Goal: Check status: Check status

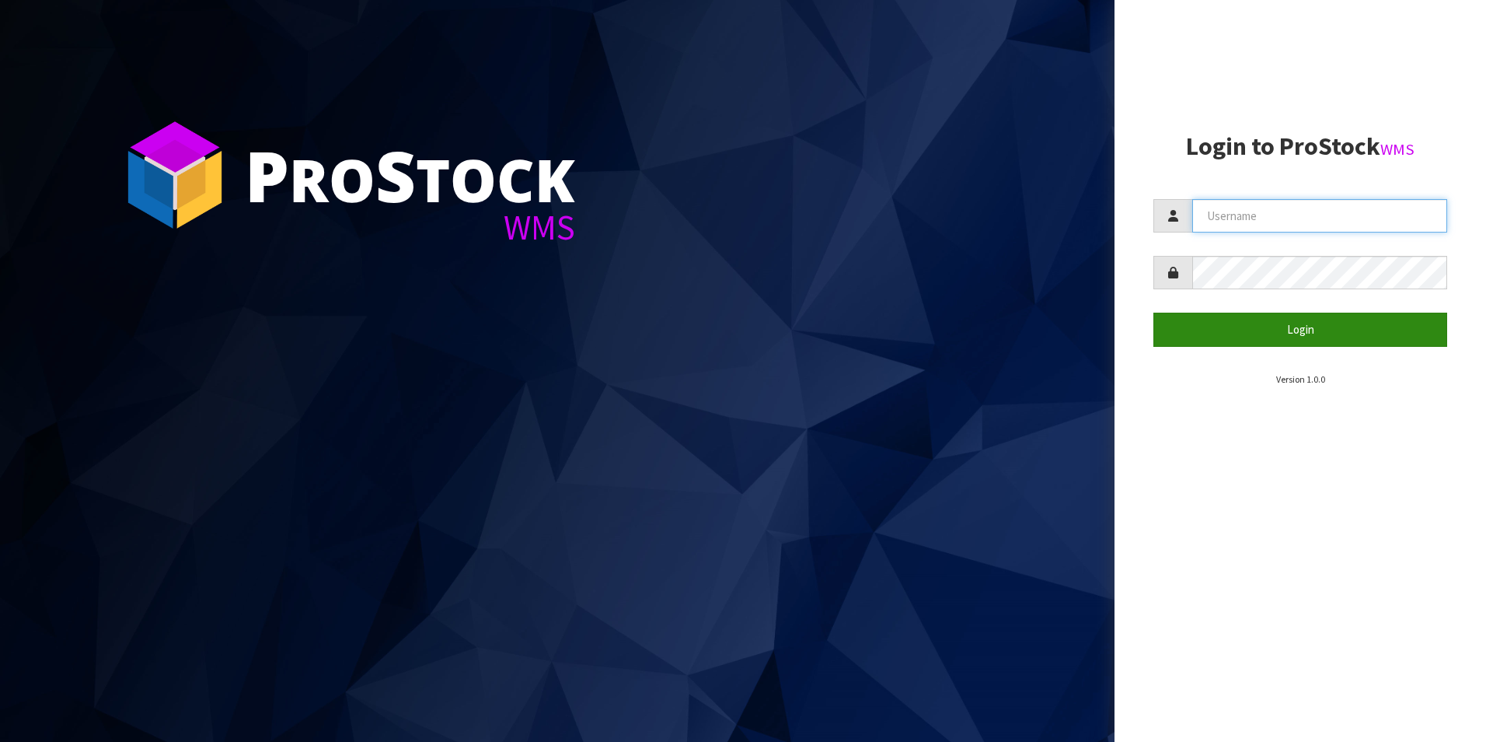
type input "DUTTNZ"
click at [1251, 323] on button "Login" at bounding box center [1301, 328] width 294 height 33
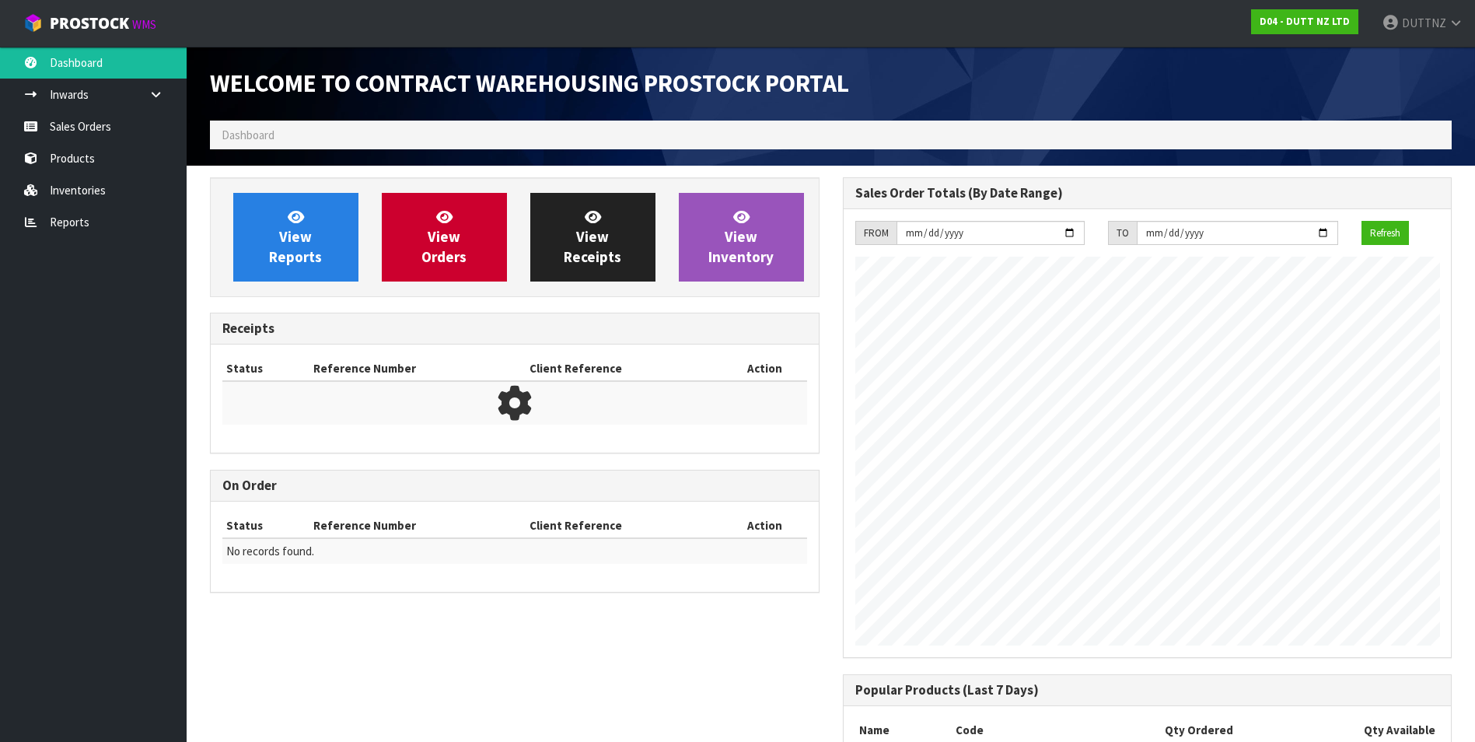
scroll to position [862, 632]
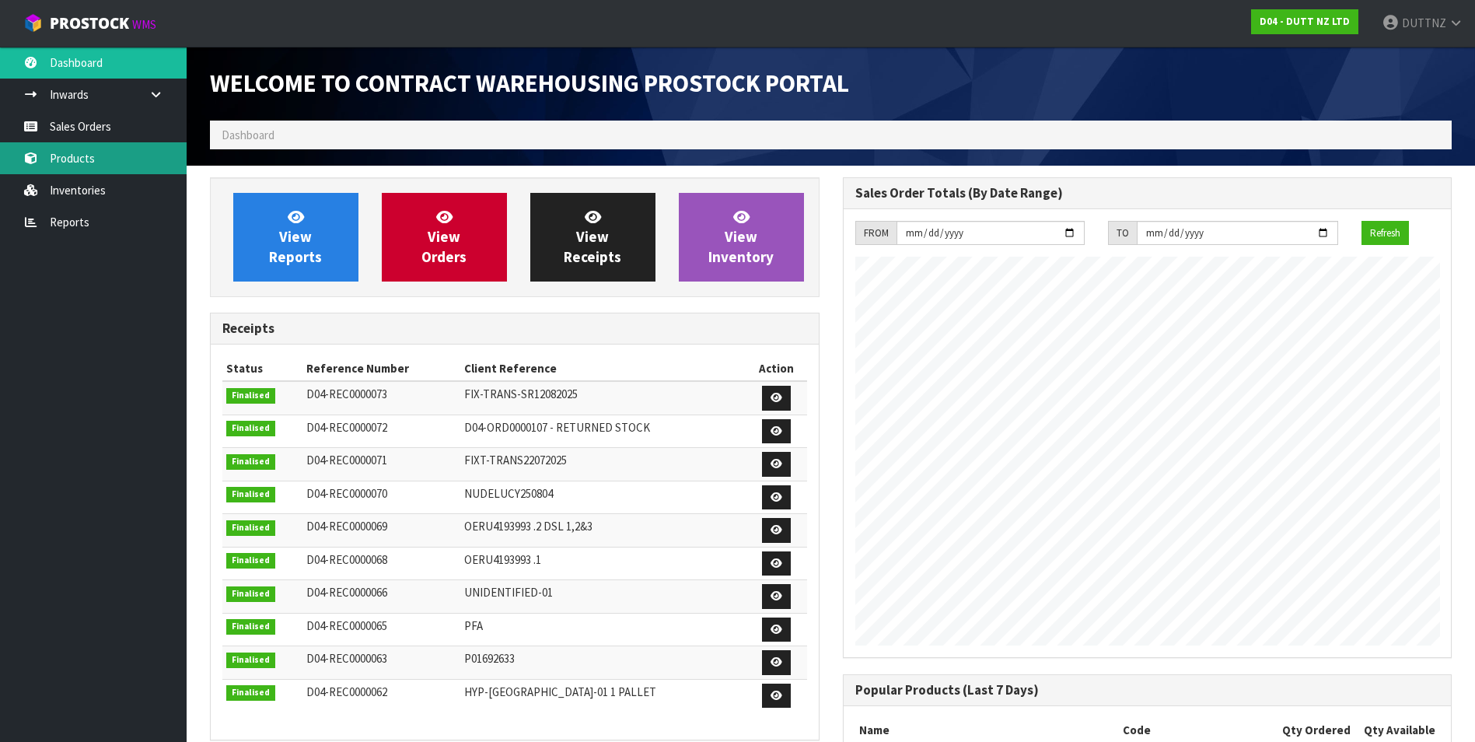
click at [115, 161] on link "Products" at bounding box center [93, 158] width 187 height 32
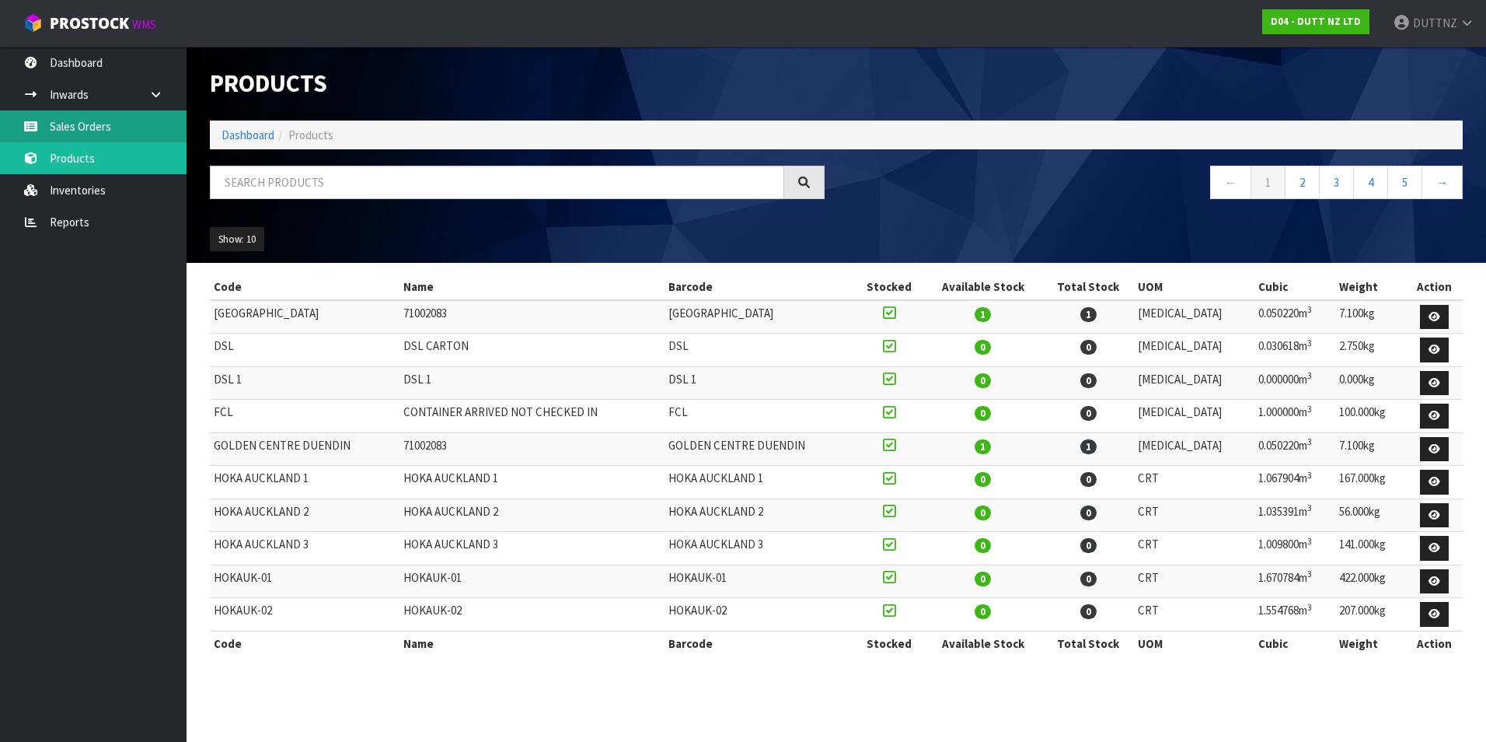
click at [115, 120] on link "Sales Orders" at bounding box center [93, 126] width 187 height 32
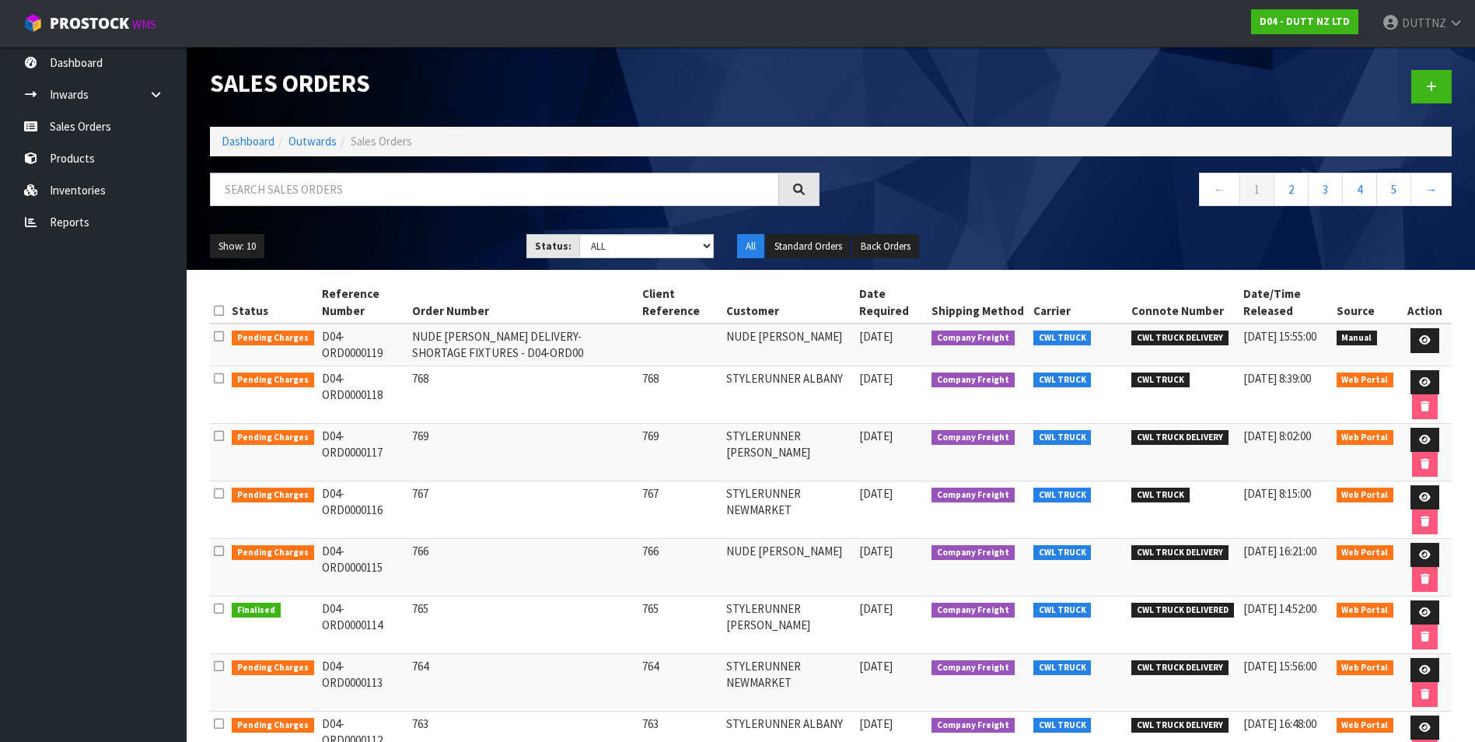
click at [372, 337] on td "D04-ORD0000119" at bounding box center [363, 344] width 91 height 42
drag, startPoint x: 372, startPoint y: 337, endPoint x: 315, endPoint y: 336, distance: 57.5
click at [318, 336] on td "D04-ORD0000119" at bounding box center [363, 344] width 91 height 42
drag, startPoint x: 315, startPoint y: 336, endPoint x: 396, endPoint y: 341, distance: 81.8
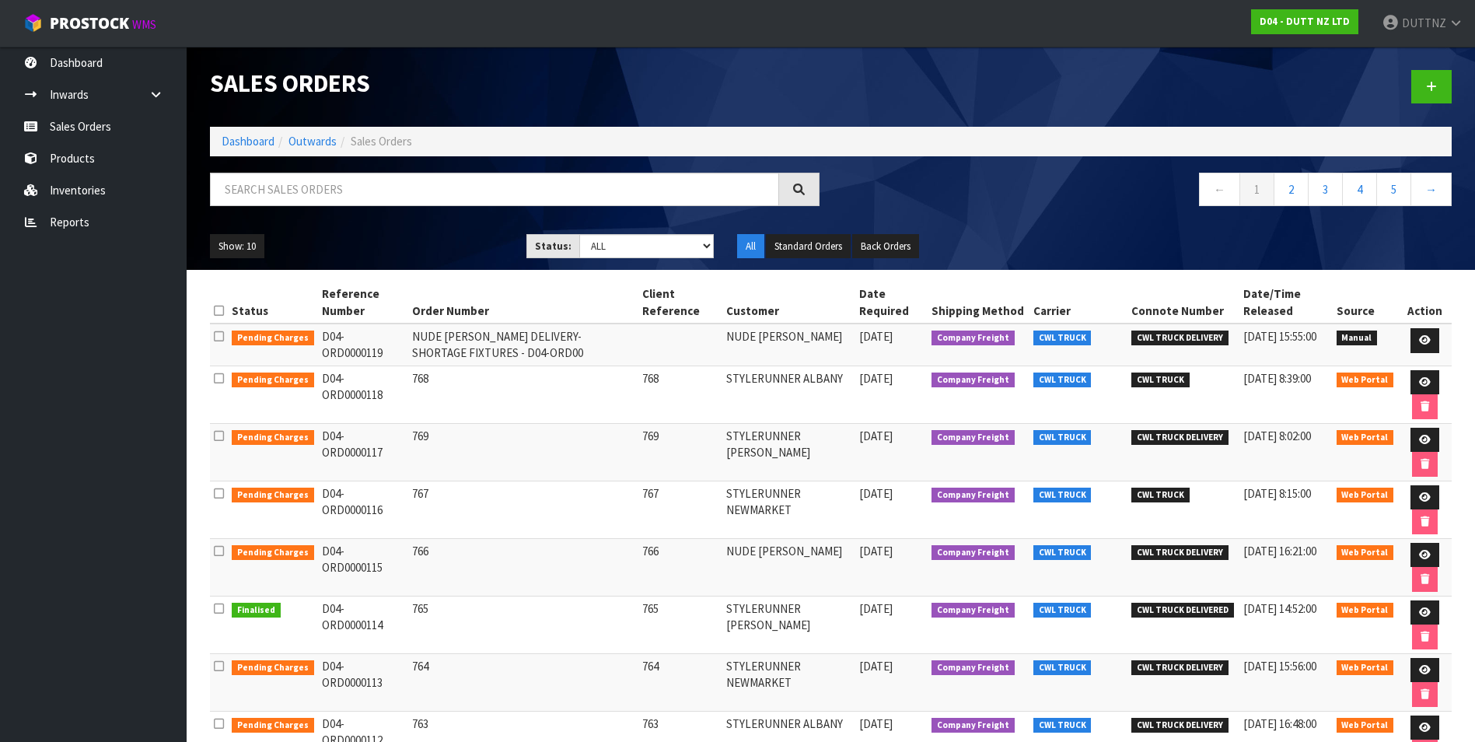
click at [396, 341] on td "D04-ORD0000119" at bounding box center [363, 344] width 91 height 42
drag, startPoint x: 316, startPoint y: 551, endPoint x: 397, endPoint y: 551, distance: 80.8
click at [397, 551] on td "D04-ORD0000115" at bounding box center [363, 567] width 91 height 58
drag, startPoint x: 397, startPoint y: 551, endPoint x: 397, endPoint y: 342, distance: 209.1
click at [397, 342] on td "D04-ORD0000119" at bounding box center [363, 344] width 91 height 42
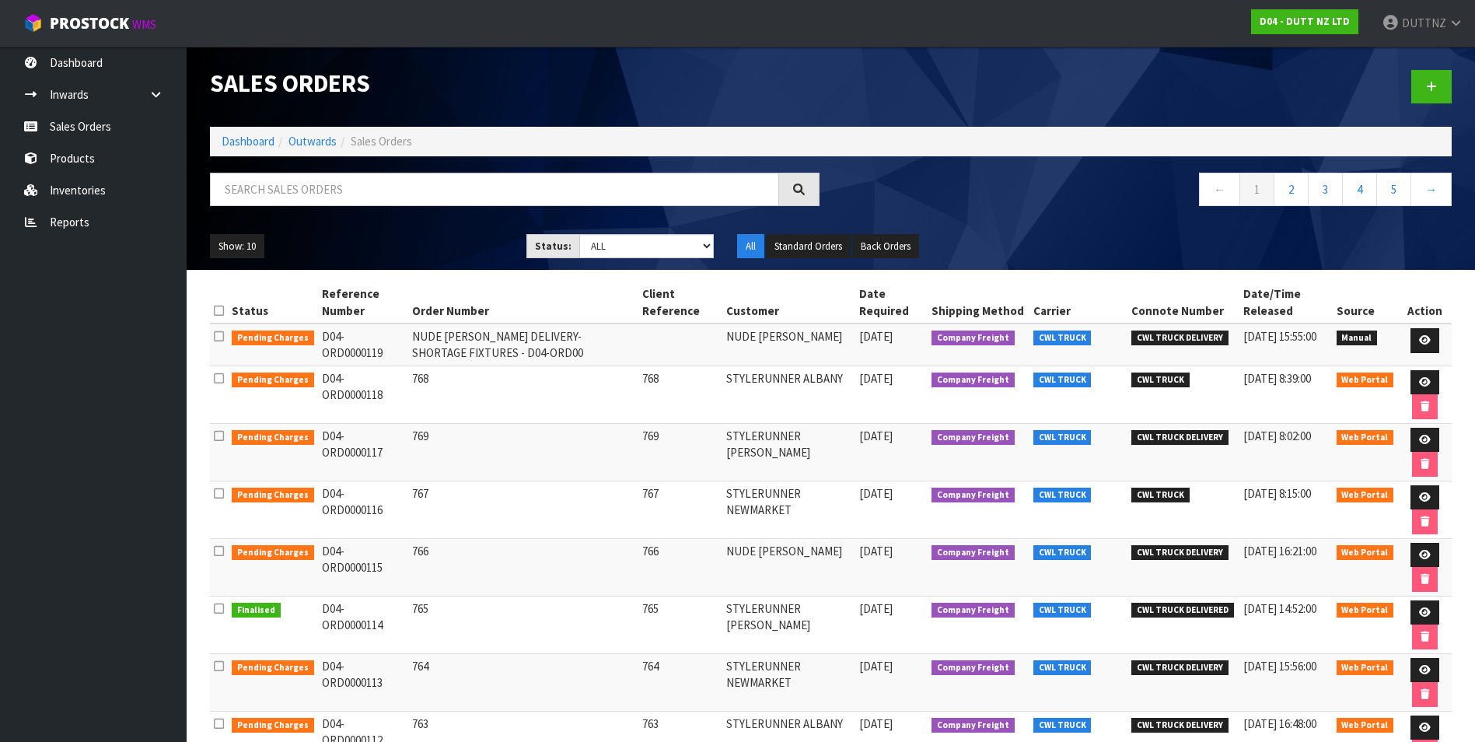
click at [395, 340] on td "D04-ORD0000119" at bounding box center [363, 344] width 91 height 42
drag, startPoint x: 379, startPoint y: 338, endPoint x: 397, endPoint y: 344, distance: 18.7
click at [397, 344] on td "D04-ORD0000119" at bounding box center [363, 344] width 91 height 42
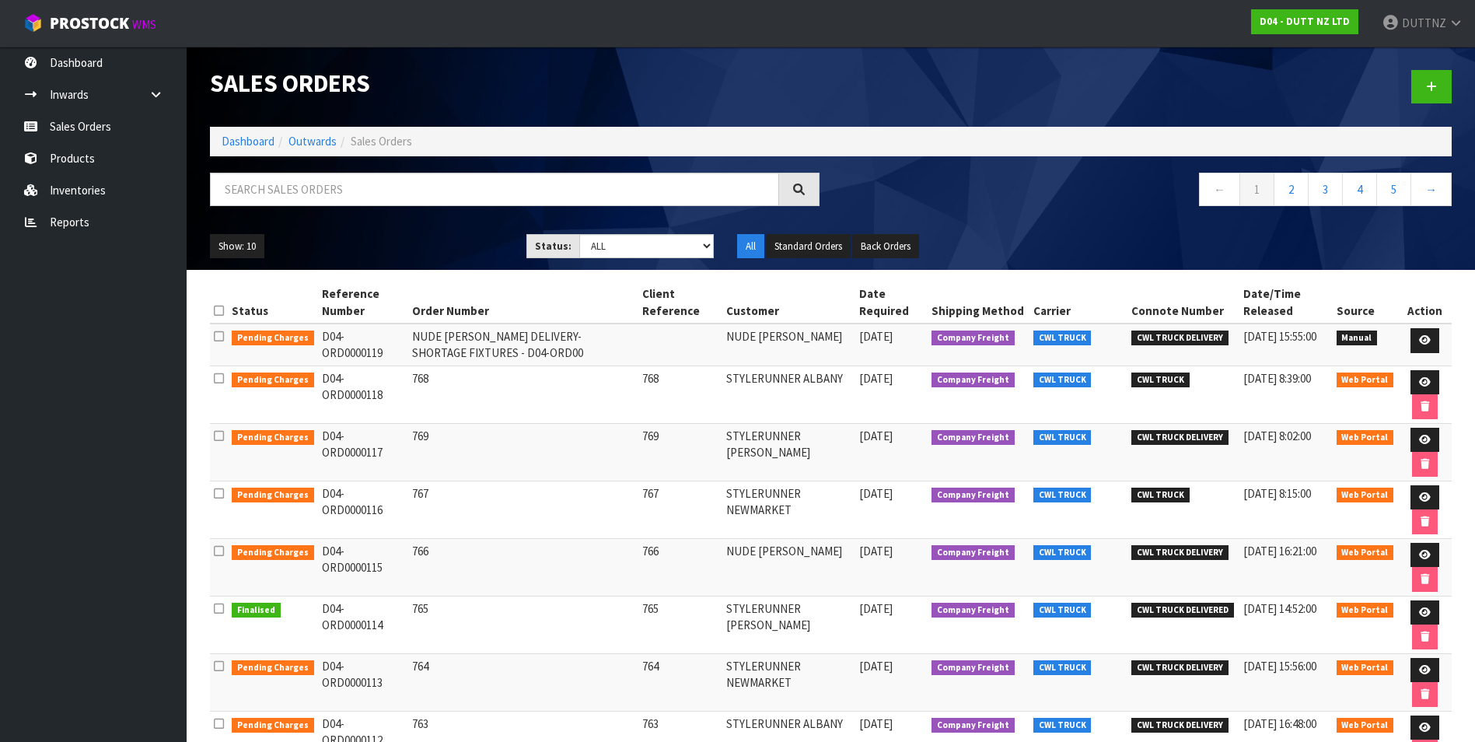
drag, startPoint x: 397, startPoint y: 344, endPoint x: 452, endPoint y: 356, distance: 56.6
click at [452, 356] on td "NUDE [PERSON_NAME] DELIVERY- SHORTAGE FIXTURES - D04-ORD00" at bounding box center [523, 344] width 230 height 42
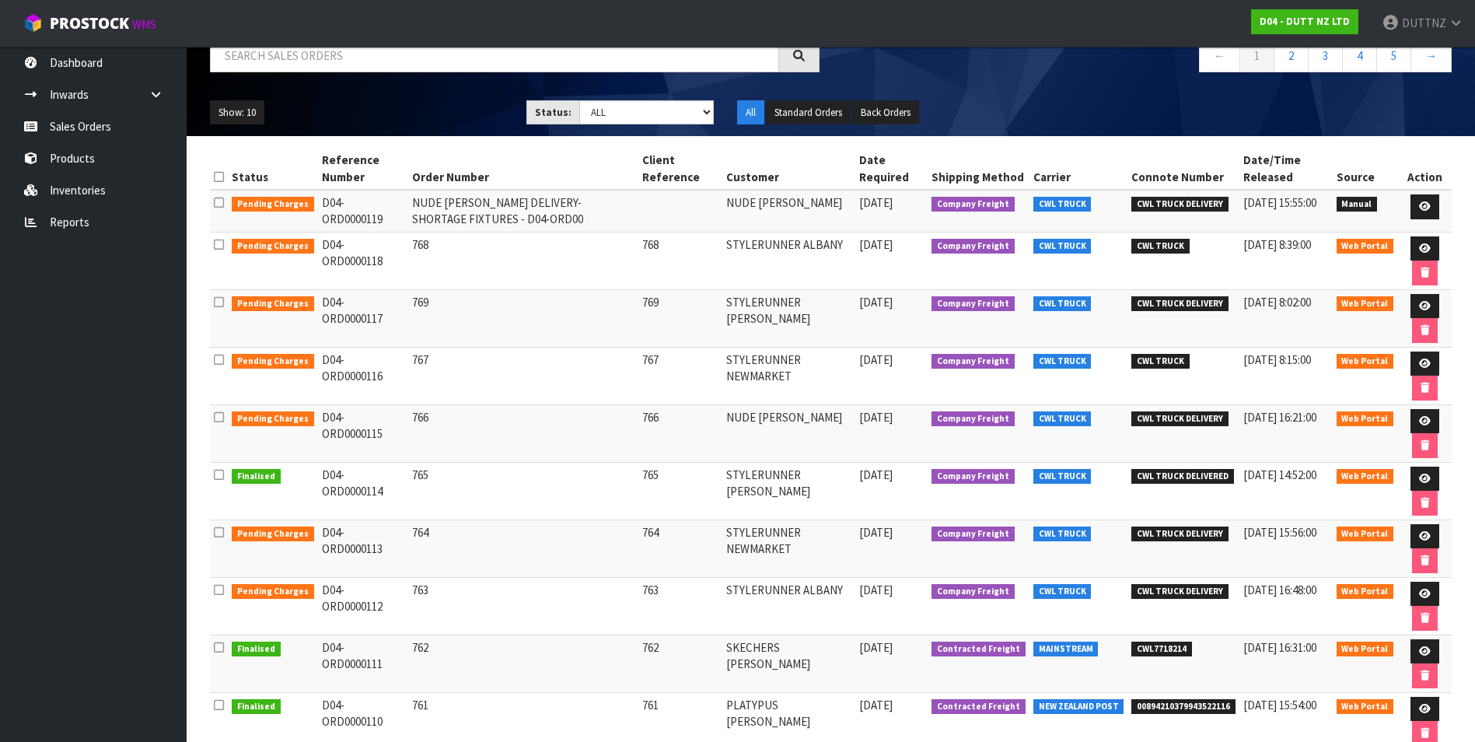
scroll to position [211, 0]
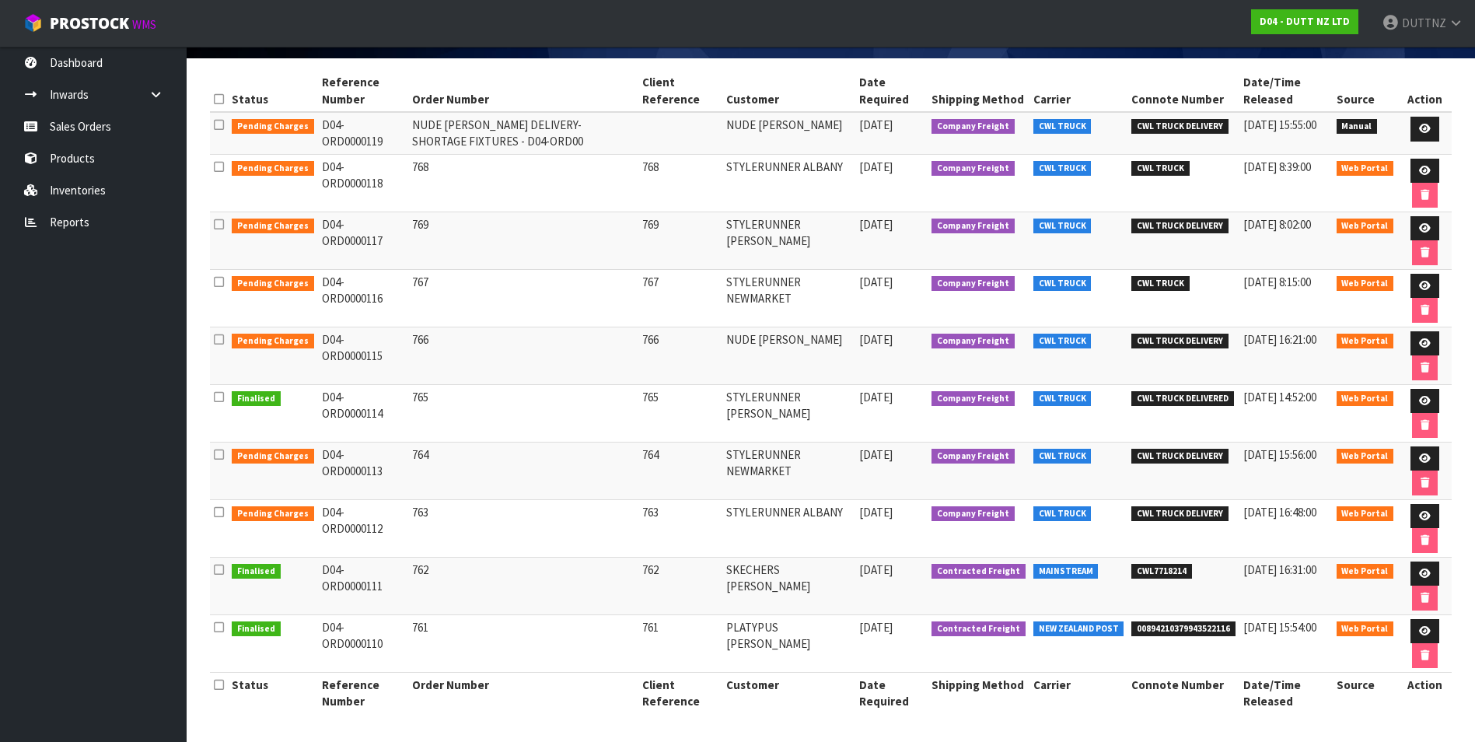
click at [413, 351] on td "766" at bounding box center [523, 355] width 230 height 58
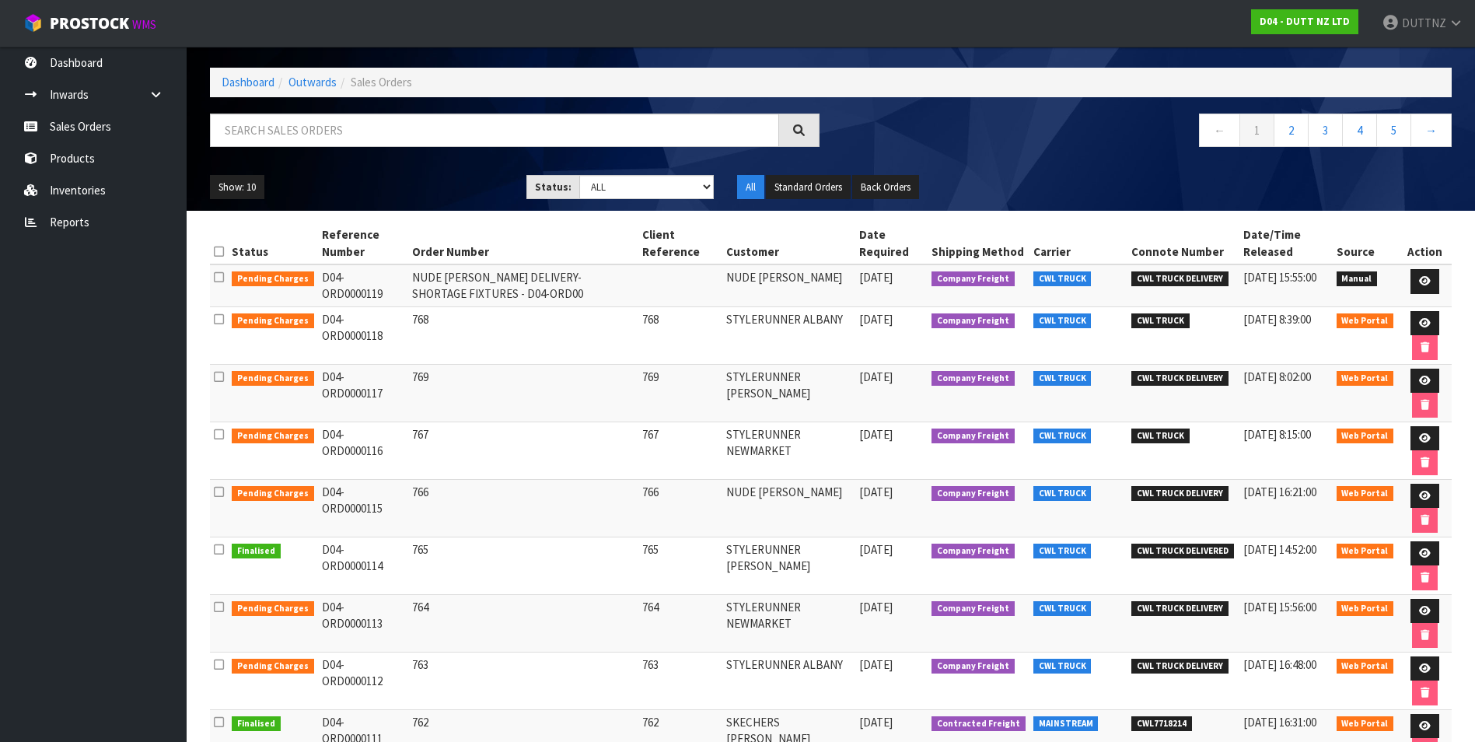
scroll to position [56, 0]
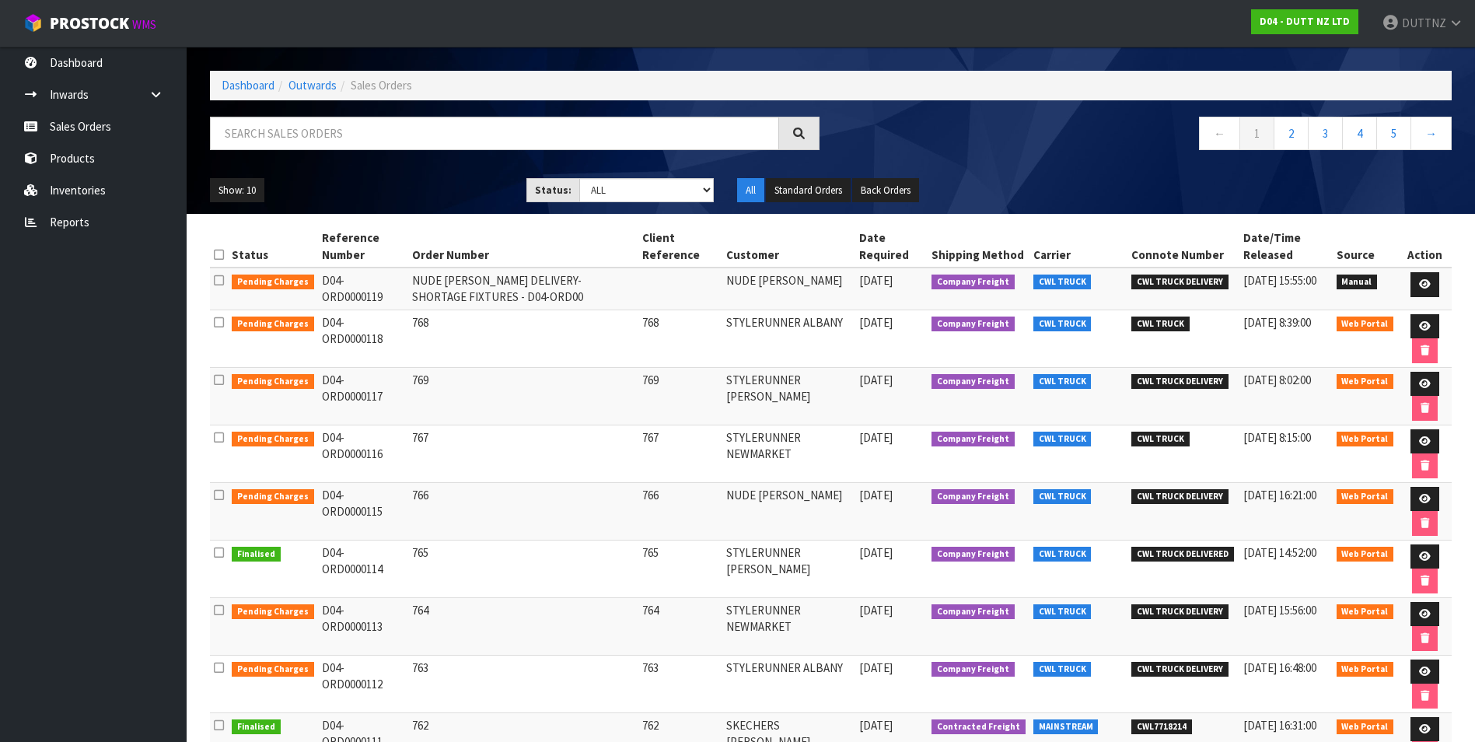
click at [397, 282] on td "D04-ORD0000119" at bounding box center [363, 288] width 91 height 42
click at [396, 282] on td "D04-ORD0000119" at bounding box center [363, 288] width 91 height 42
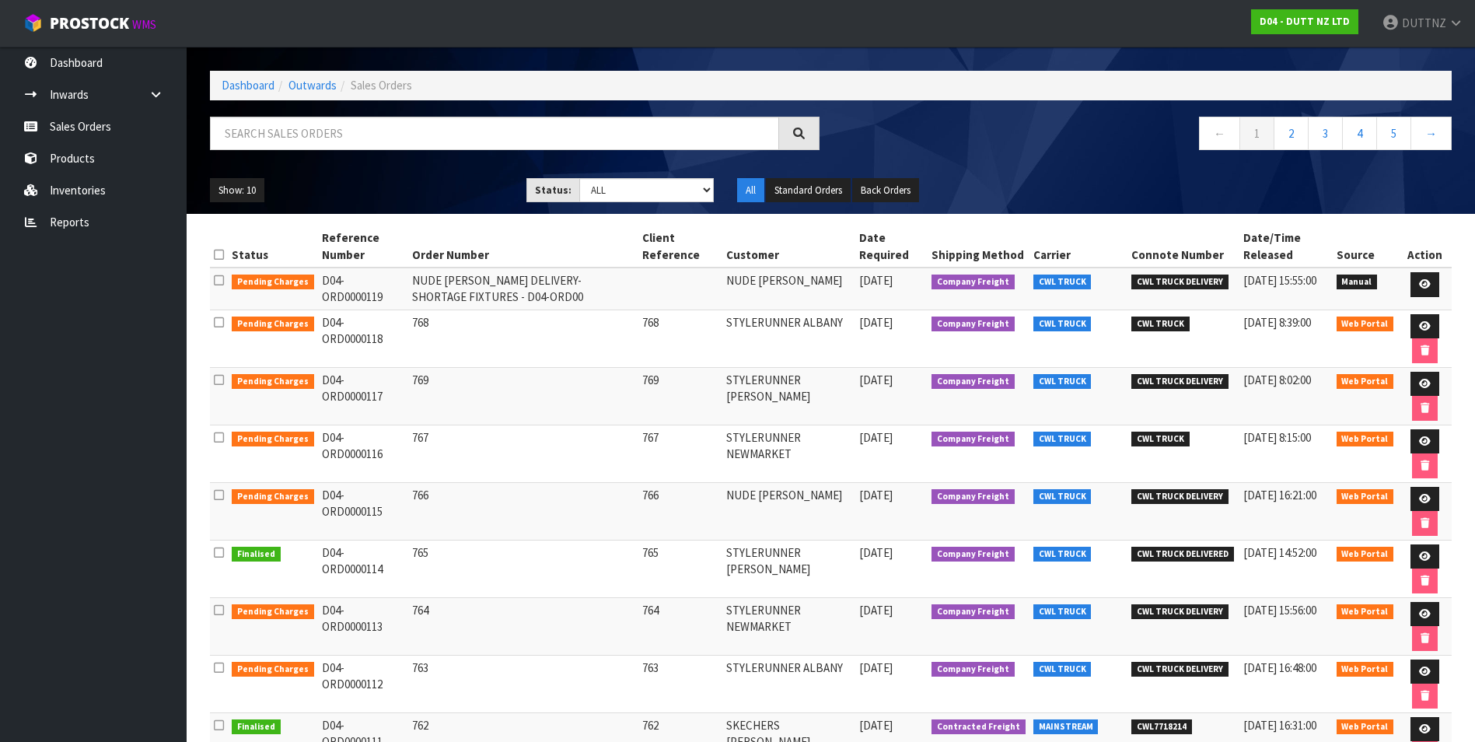
drag, startPoint x: 396, startPoint y: 282, endPoint x: 306, endPoint y: 282, distance: 90.2
click at [306, 282] on tr "Pending Charges D04-ORD0000119 NUDE LUCY DELIVERY- SHORTAGE FIXTURES - D04-ORD0…" at bounding box center [830, 288] width 1241 height 42
drag, startPoint x: 306, startPoint y: 282, endPoint x: 339, endPoint y: 281, distance: 32.7
click at [339, 281] on td "D04-ORD0000119" at bounding box center [363, 288] width 91 height 42
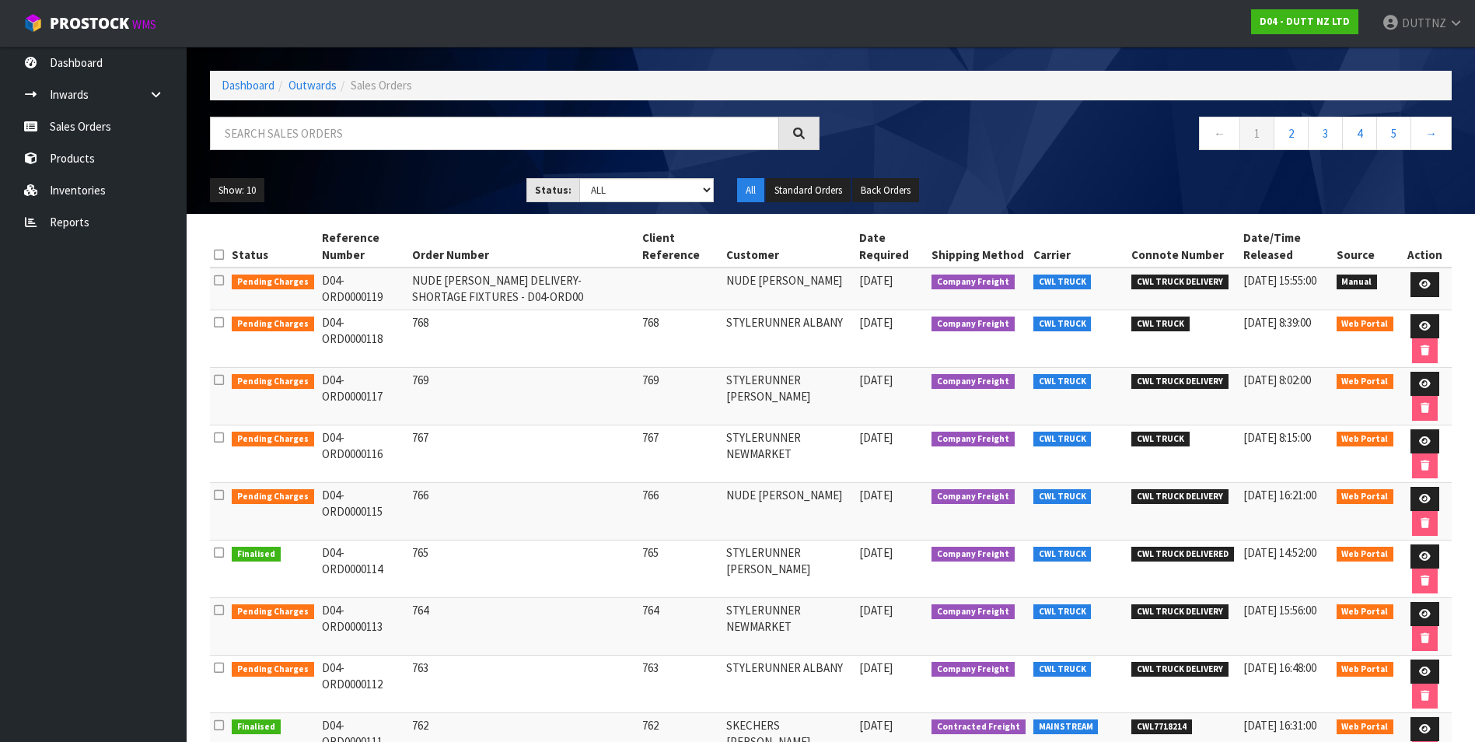
scroll to position [0, 0]
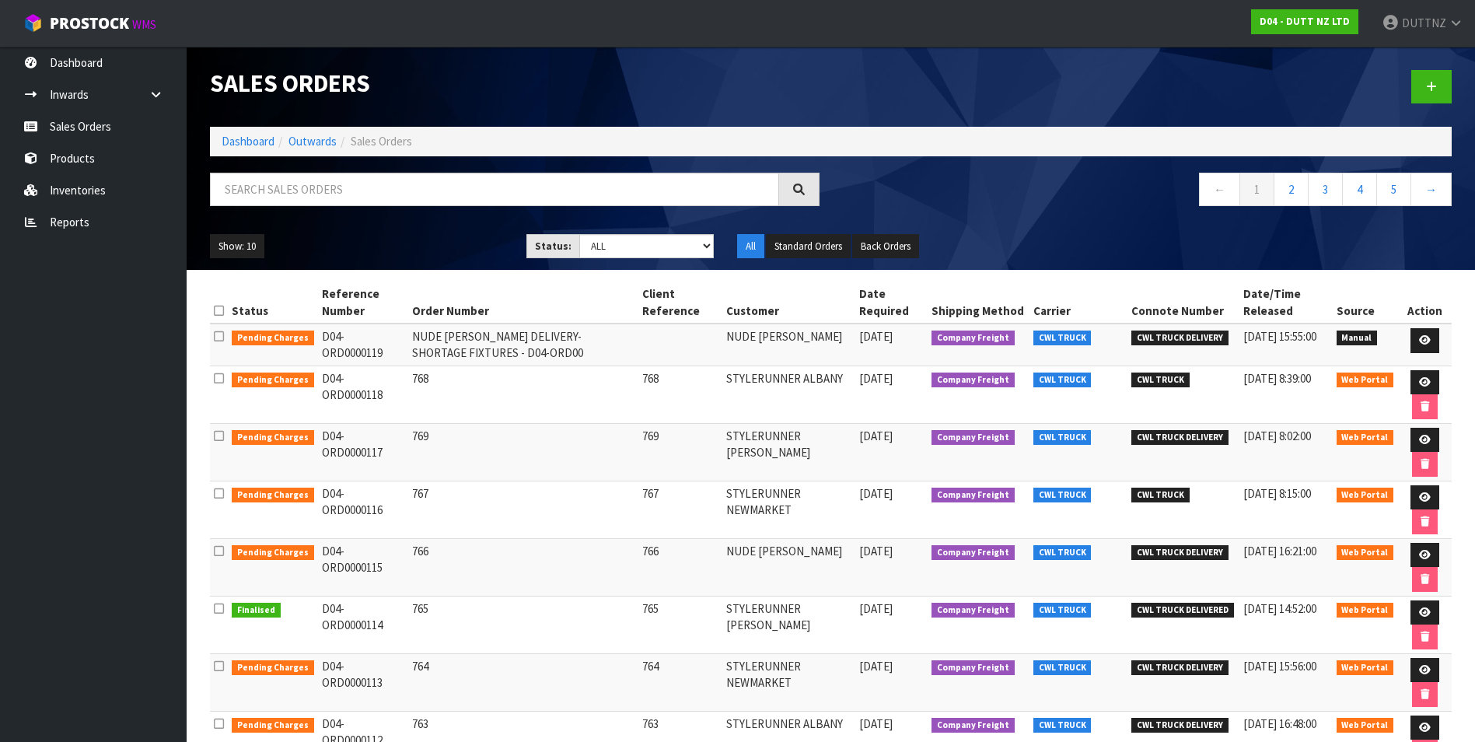
click at [394, 337] on td "D04-ORD0000119" at bounding box center [363, 344] width 91 height 42
click at [1297, 188] on link "2" at bounding box center [1290, 189] width 35 height 33
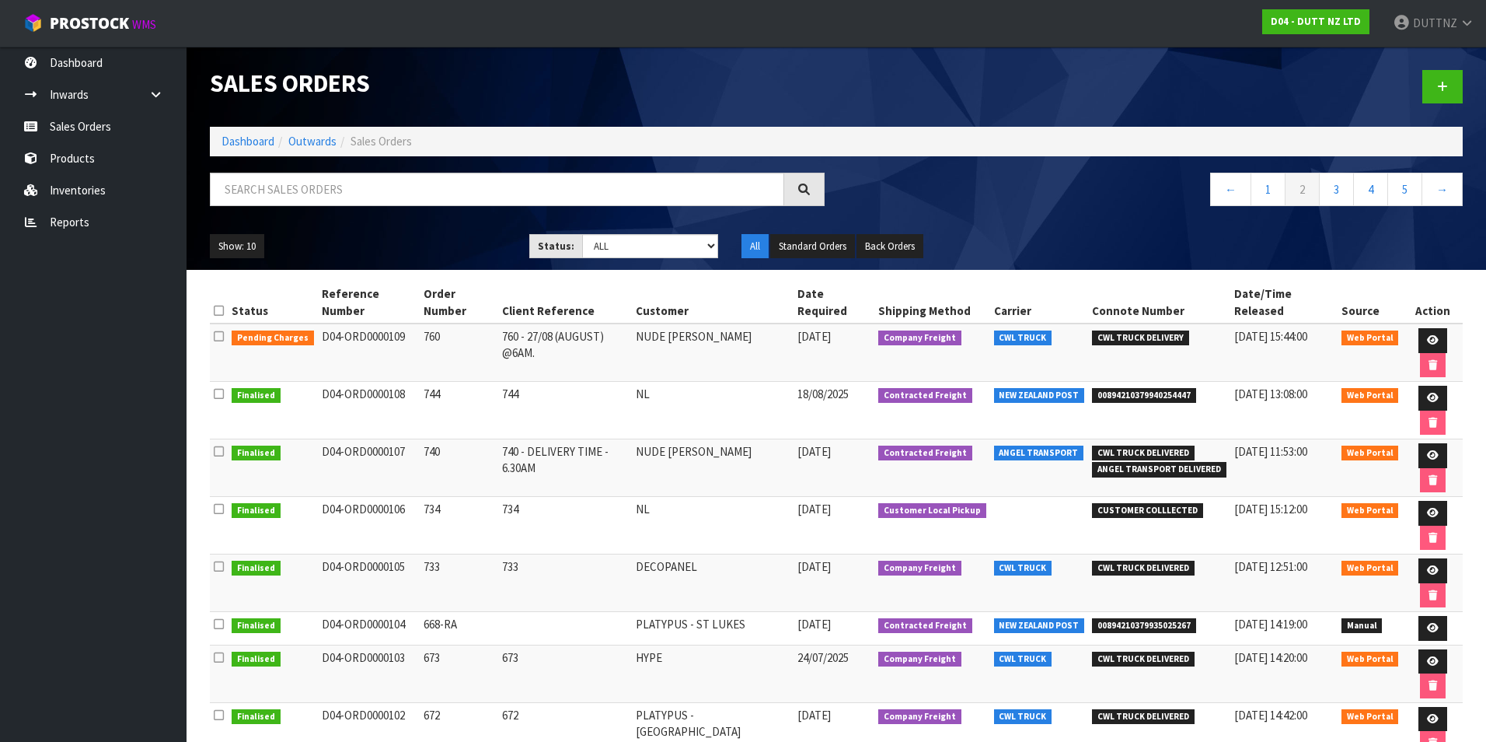
click at [236, 330] on span "Pending Charges" at bounding box center [273, 338] width 82 height 16
drag, startPoint x: 316, startPoint y: 319, endPoint x: 684, endPoint y: 319, distance: 368.5
click at [684, 323] on tr "Pending Charges D04-ORD0000109 760 760 - 27/08 (AUGUST) @6AM. NUDE [PERSON_NAME…" at bounding box center [836, 352] width 1253 height 58
click at [1267, 194] on link "1" at bounding box center [1268, 189] width 35 height 33
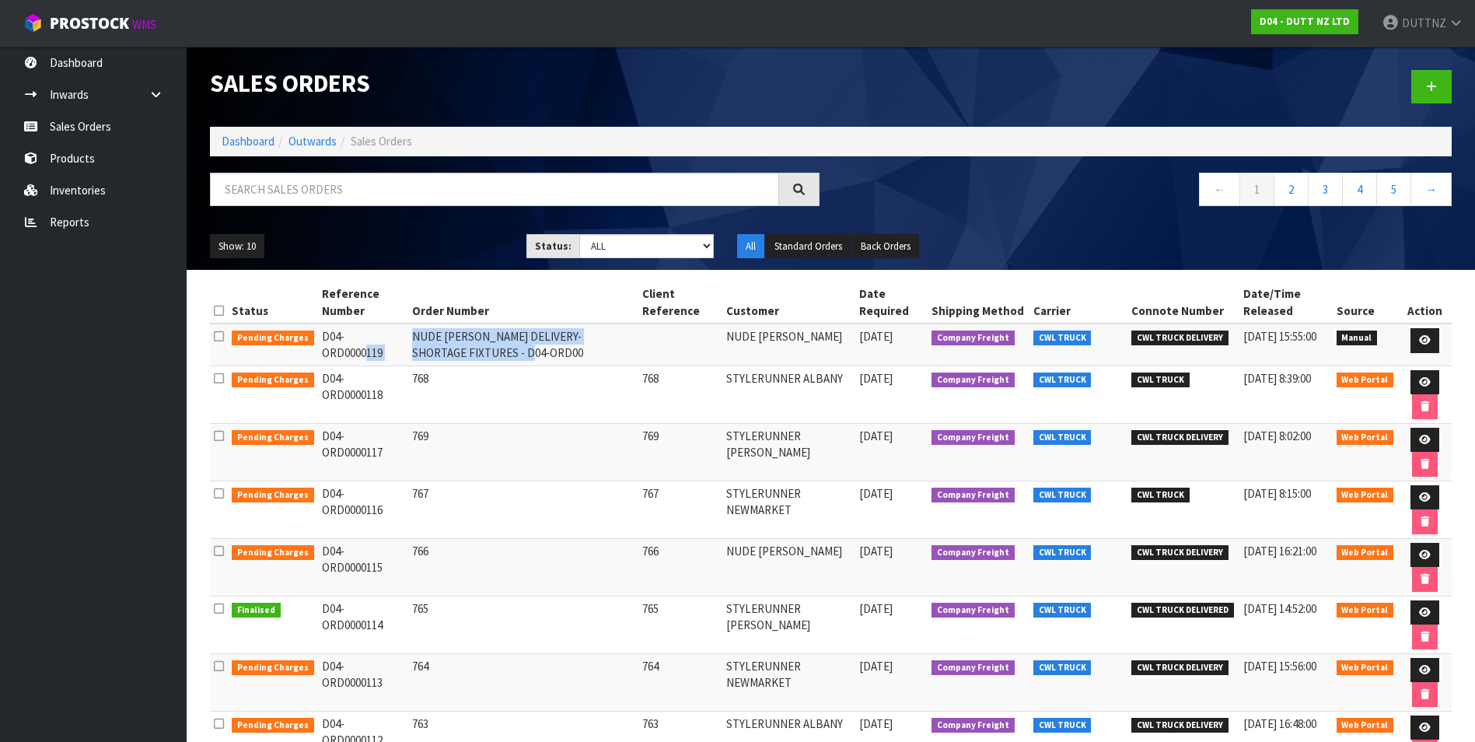
drag, startPoint x: 316, startPoint y: 337, endPoint x: 636, endPoint y: 334, distance: 320.3
click at [636, 334] on tr "Pending Charges D04-ORD0000119 NUDE LUCY DELIVERY- SHORTAGE FIXTURES - D04-ORD0…" at bounding box center [830, 344] width 1241 height 42
drag, startPoint x: 754, startPoint y: 344, endPoint x: 777, endPoint y: 345, distance: 23.3
click at [777, 345] on td "NUDE [PERSON_NAME]" at bounding box center [788, 344] width 133 height 42
drag, startPoint x: 777, startPoint y: 345, endPoint x: 815, endPoint y: 346, distance: 38.1
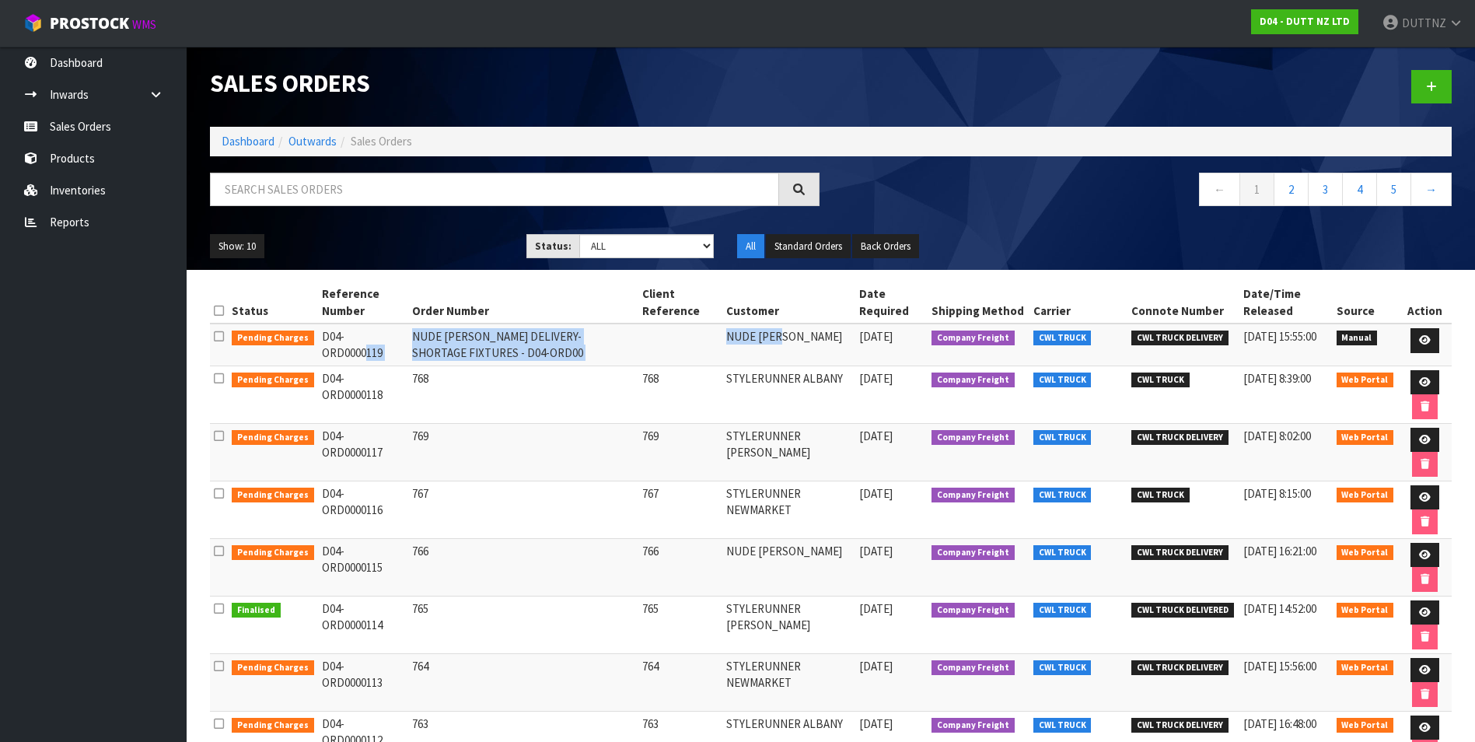
click at [815, 346] on td "NUDE [PERSON_NAME]" at bounding box center [788, 344] width 133 height 42
copy tr "D04-ORD0000119 NUDE LUCY DELIVERY- SHORTAGE FIXTURES - D04-ORD00 NUDE [PERSON_N…"
